Goal: Communication & Community: Answer question/provide support

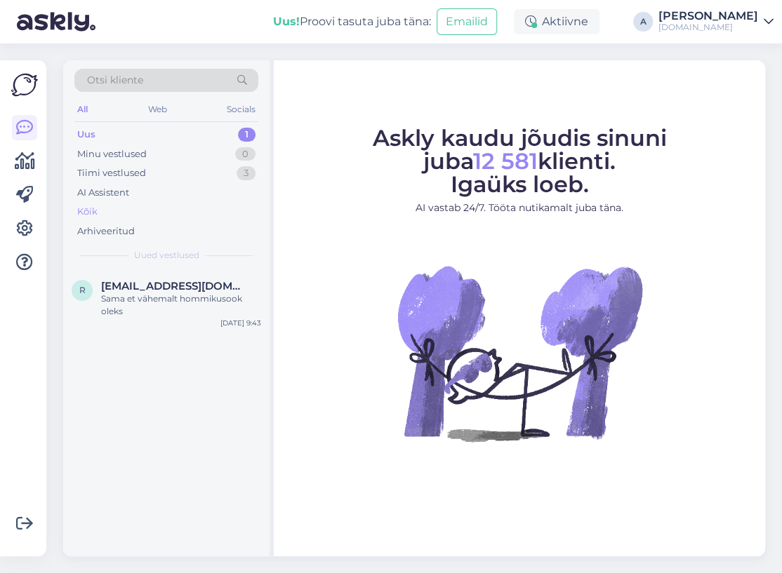
click at [152, 208] on div "Kõik" at bounding box center [166, 212] width 184 height 20
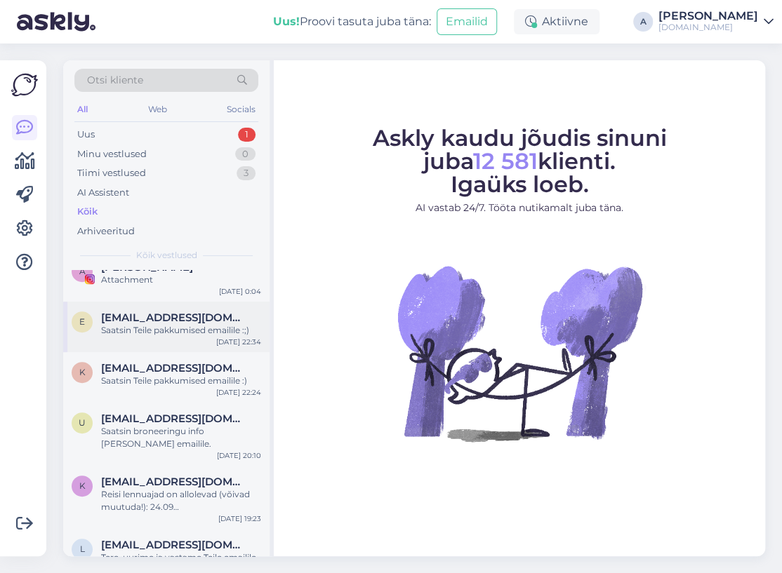
scroll to position [351, 0]
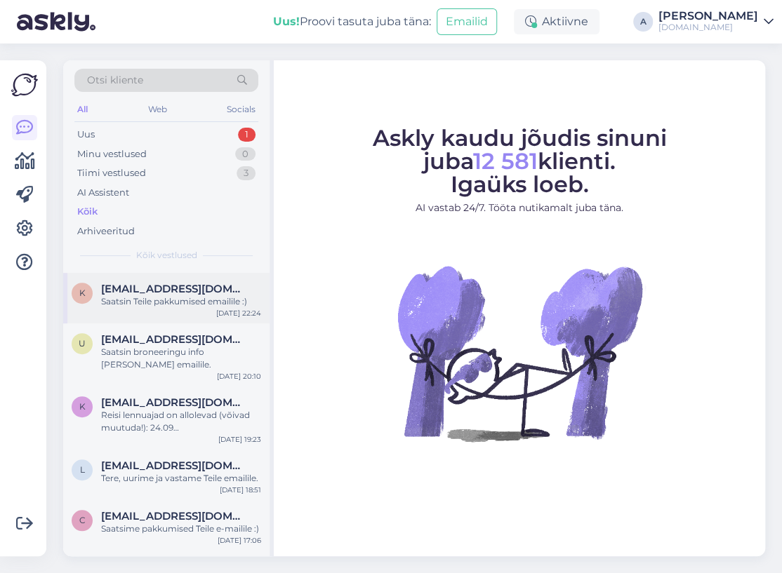
click at [183, 310] on div "k [EMAIL_ADDRESS][DOMAIN_NAME] Saatsin Teile pakkumised emailile :) [DATE] 22:24" at bounding box center [166, 298] width 206 height 51
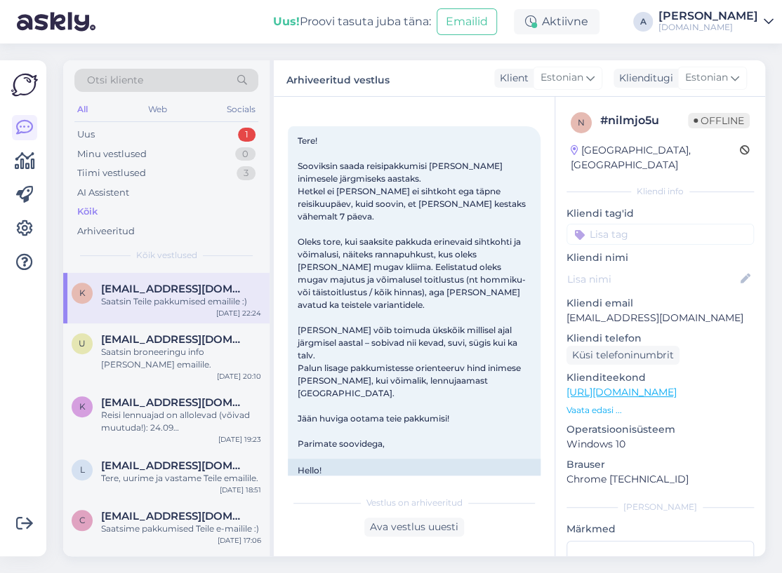
scroll to position [48, 0]
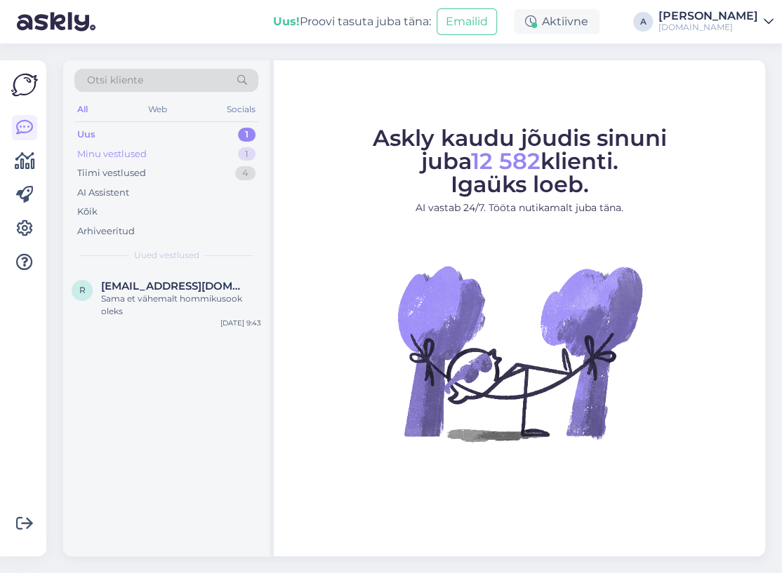
click at [237, 155] on div "Minu vestlused 1" at bounding box center [166, 155] width 184 height 20
click at [223, 140] on div "Uus 1" at bounding box center [166, 135] width 184 height 20
click at [223, 154] on div "Minu vestlused 1" at bounding box center [166, 155] width 184 height 20
click at [229, 277] on div "M [PERSON_NAME] Jaz Sharm dreams hotell mis maksaks [PERSON_NAME] täisk ja ühel…" at bounding box center [166, 301] width 206 height 63
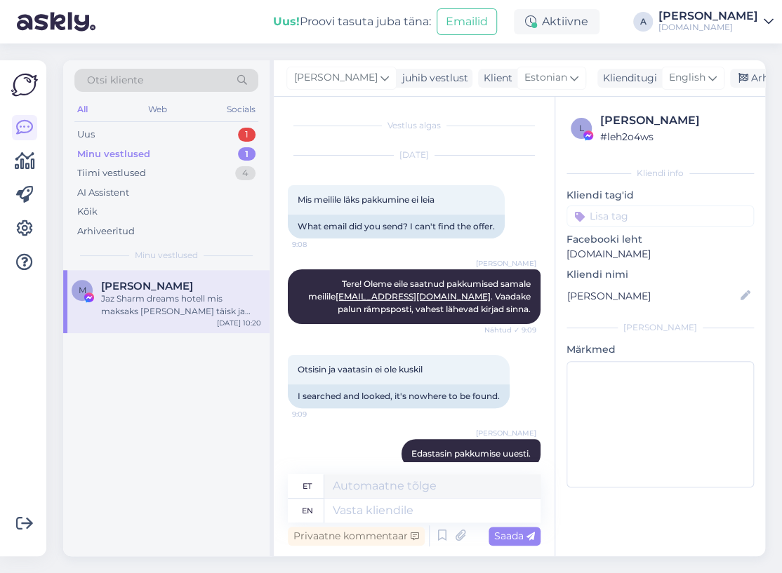
scroll to position [10610, 0]
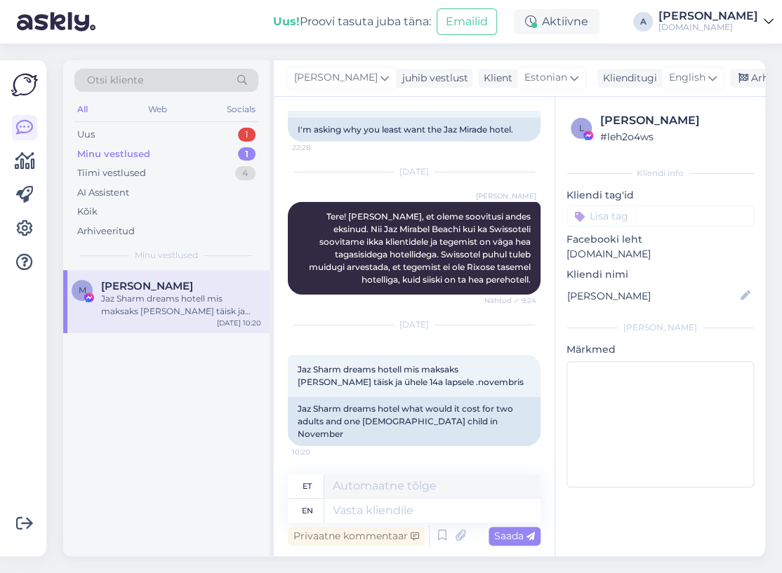
click at [538, 301] on div "Vestlus algas Feb 25 2025 Mis meilile läks pakkumine ei leia 9:08 What email di…" at bounding box center [519, 327] width 491 height 460
click at [409, 511] on textarea at bounding box center [432, 511] width 216 height 24
type textarea "Tere, sa"
type textarea "Tere,"
type textarea "Tere, saatsin"
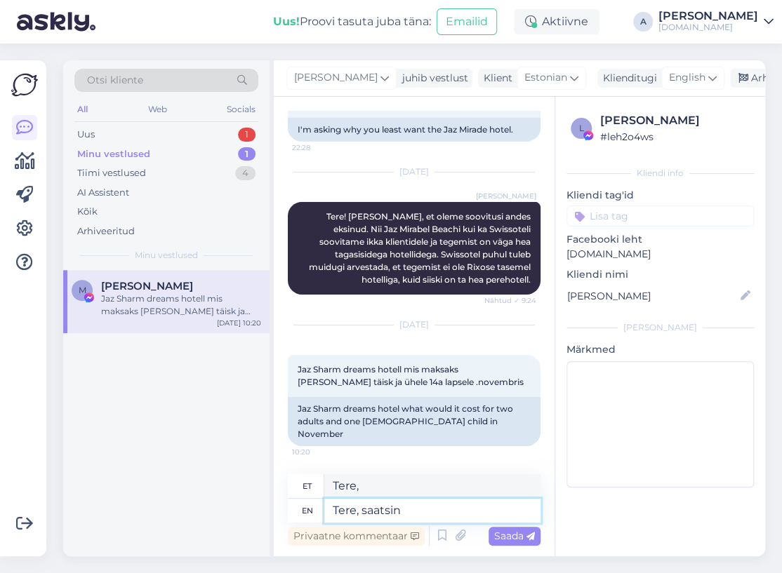
type textarea "Tere, saatsin"
type textarea "Tere, saatsin Teile er"
type textarea "Tere, saatsin Teile"
type textarea "Tere, saatsin Teile erinevate k"
type textarea "Tere, saatsin Teile erilised"
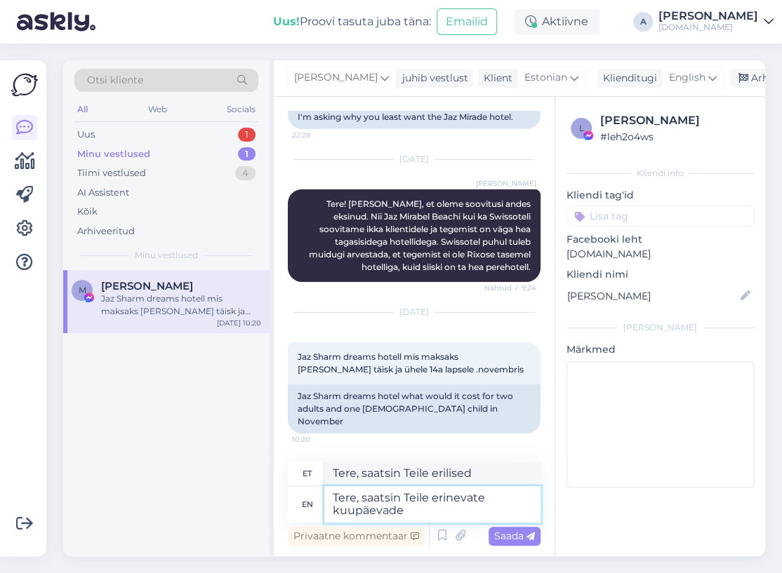
type textarea "Tere, saatsin Teile erinevate kuupäevade h"
type textarea "Tere, saatsin Teile erinevate päevade"
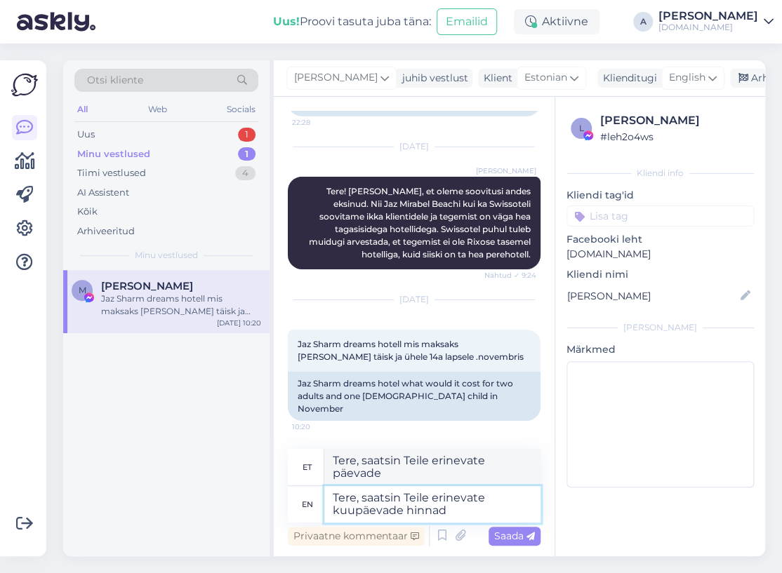
type textarea "Tere, saatsin Teile erinevate kuupäevade hinnad e"
type textarea "Tere, saatsin Teile erinevate päevade hinnad"
type textarea "Tere, saatsin Teile erinevate kuupäevade hinnad emailile."
type textarea "Tere, saatsin Teile erinevate päevade hinnad emailile."
type textarea "Tere, saatsin Teile erinevate kuupäevade hinnad emailile."
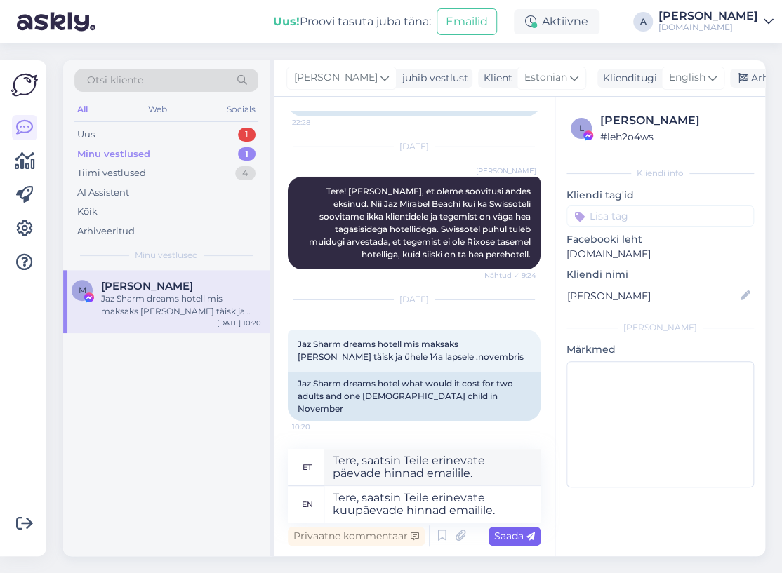
click at [518, 545] on div "Saada" at bounding box center [515, 536] width 52 height 19
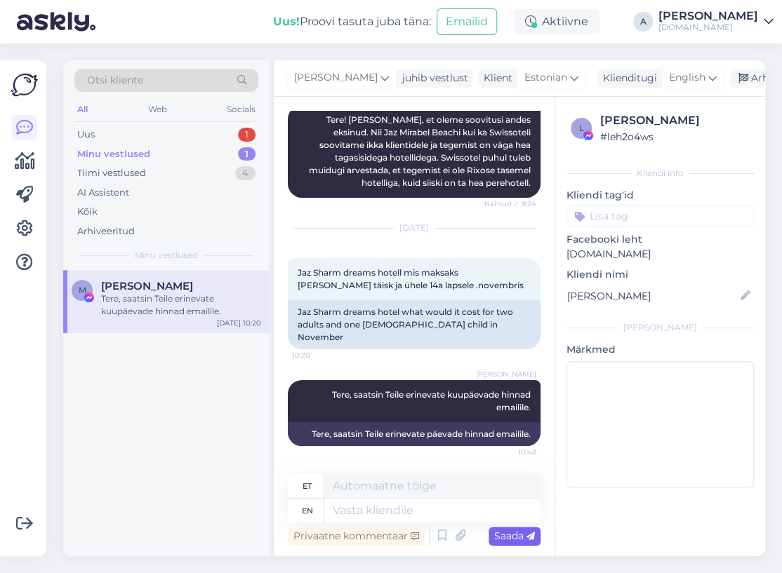
scroll to position [10719, 0]
click at [730, 87] on div "Arhiveeri vestlus" at bounding box center [784, 78] width 108 height 19
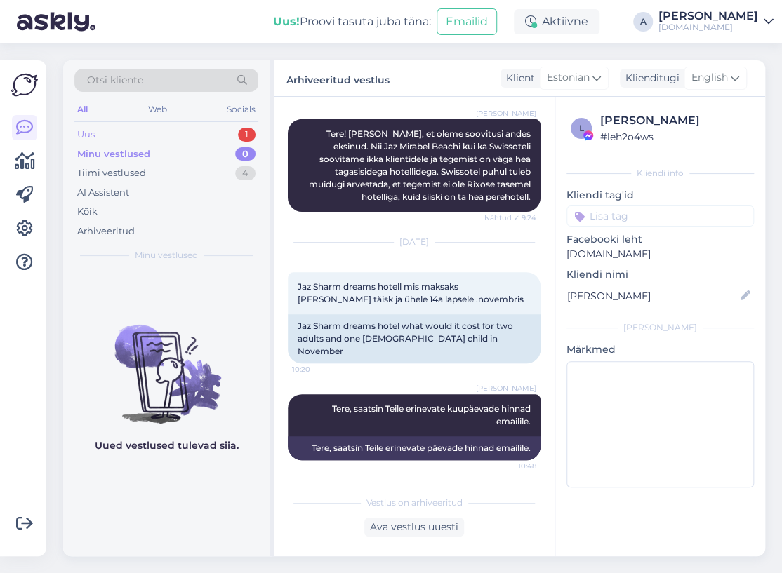
click at [229, 138] on div "Uus 1" at bounding box center [166, 135] width 184 height 20
